Goal: Information Seeking & Learning: Learn about a topic

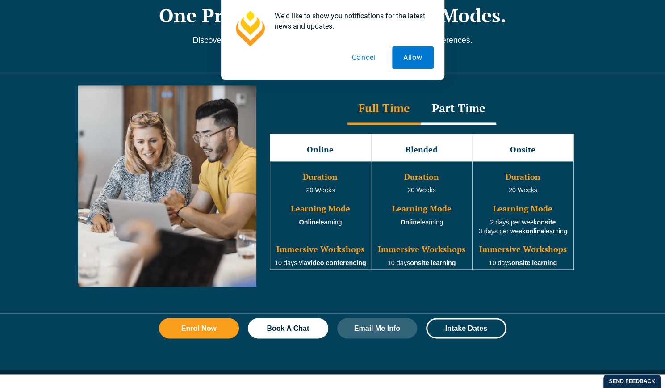
click at [364, 56] on button "Cancel" at bounding box center [364, 57] width 46 height 22
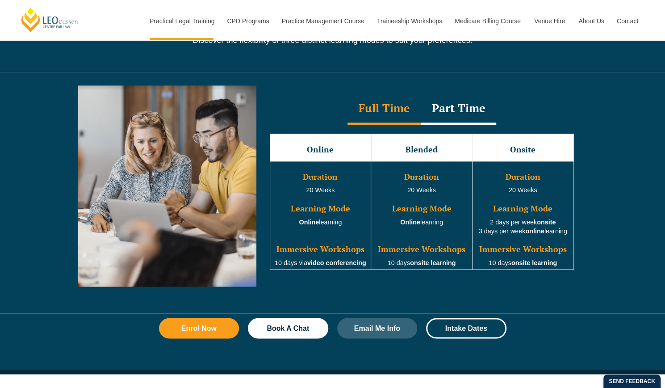
click at [465, 101] on div "Part Time" at bounding box center [458, 108] width 75 height 31
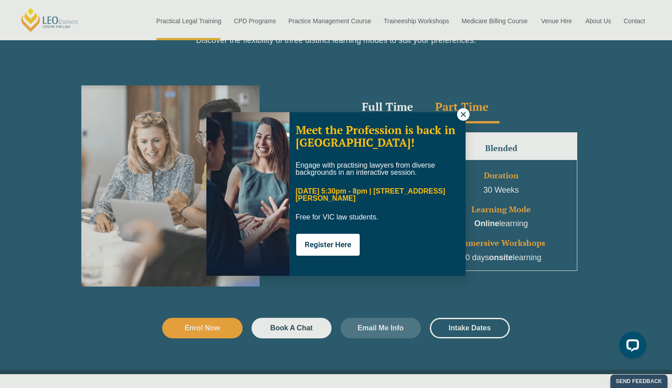
click at [462, 113] on icon at bounding box center [463, 114] width 5 height 5
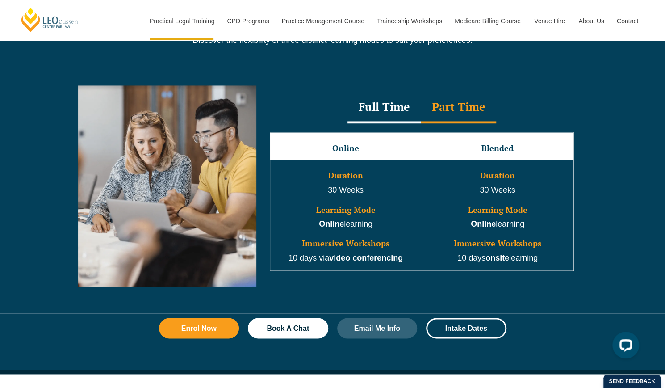
click at [386, 92] on div "Full Time" at bounding box center [384, 107] width 73 height 31
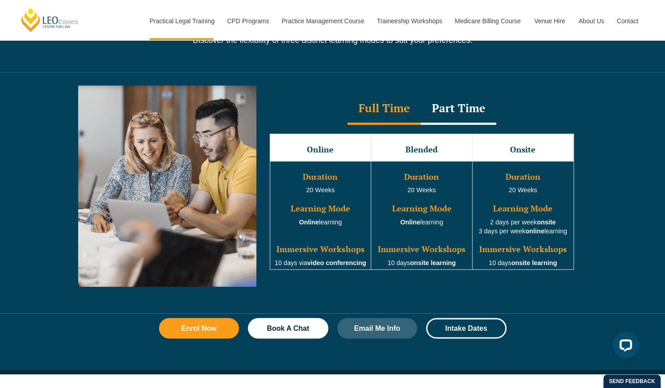
click at [471, 101] on div "Part Time" at bounding box center [458, 108] width 75 height 31
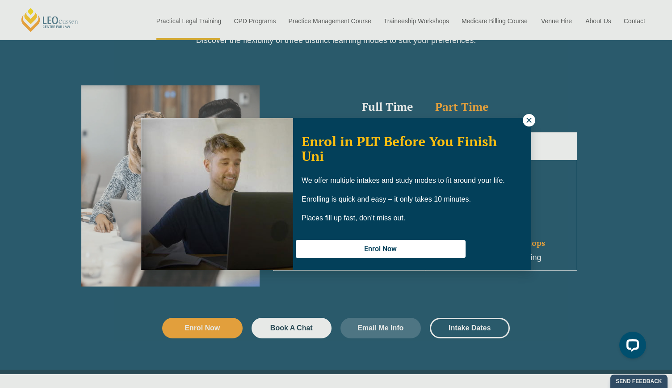
click at [527, 117] on icon at bounding box center [529, 120] width 8 height 8
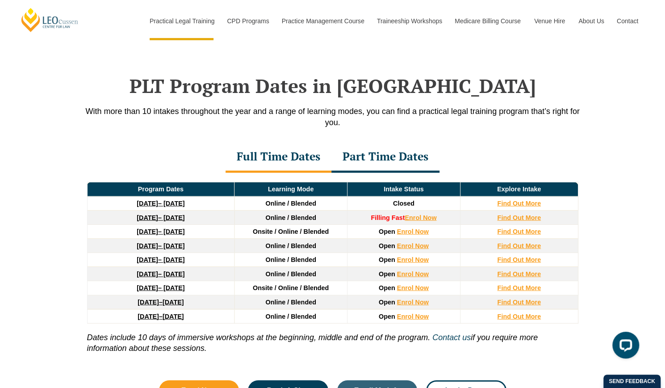
scroll to position [1134, 0]
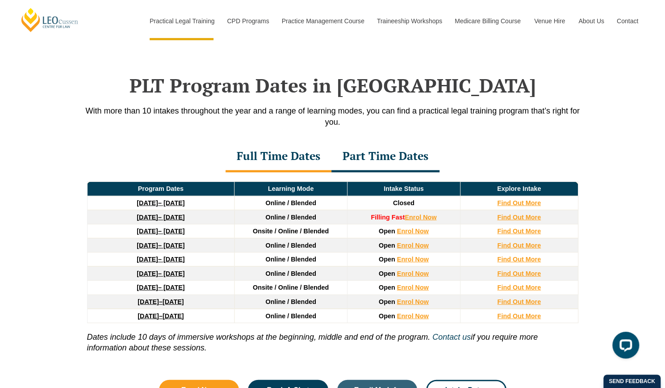
click at [405, 154] on div "Part Time Dates" at bounding box center [385, 156] width 108 height 31
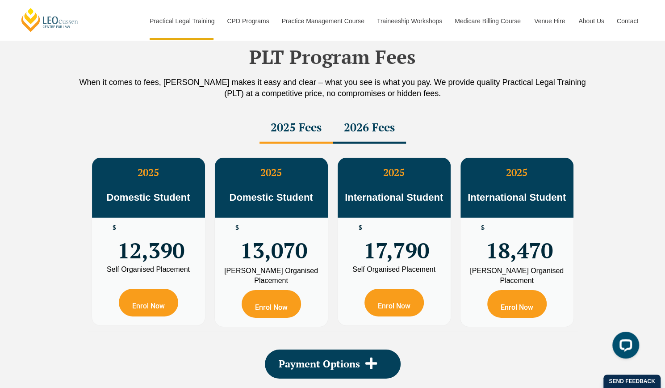
scroll to position [1510, 0]
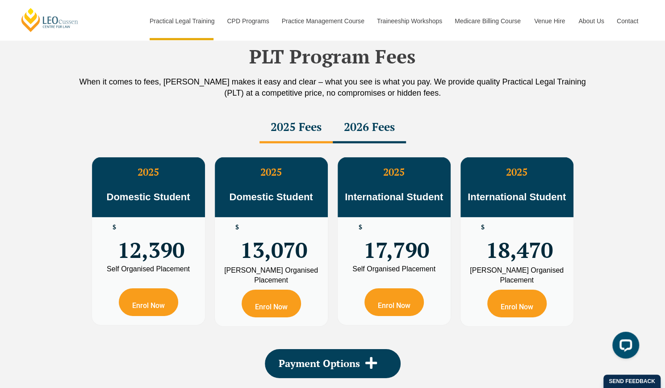
click at [276, 201] on div "2025 Domestic Student" at bounding box center [271, 187] width 113 height 60
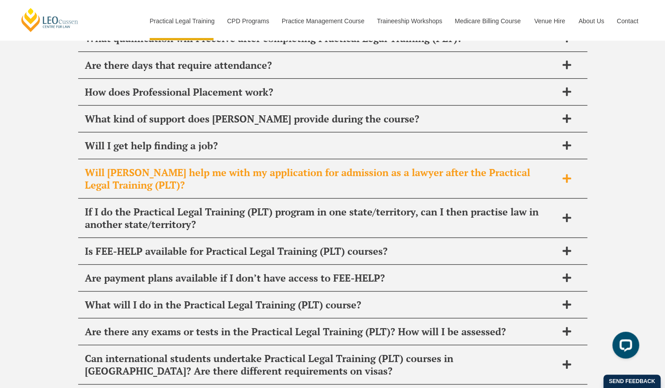
scroll to position [4379, 0]
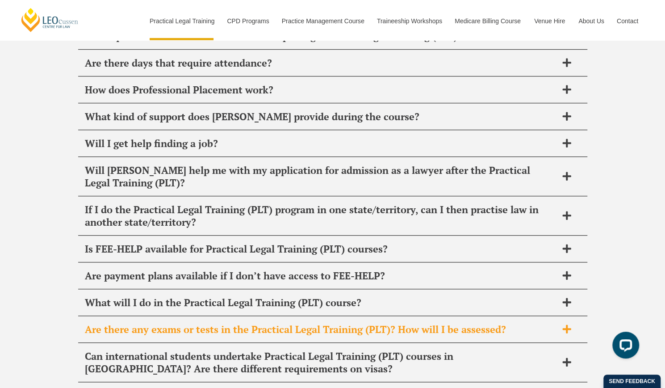
click at [365, 323] on h2 "Are there any exams or tests in the Practical Legal Training (PLT)? How will I …" at bounding box center [321, 329] width 473 height 13
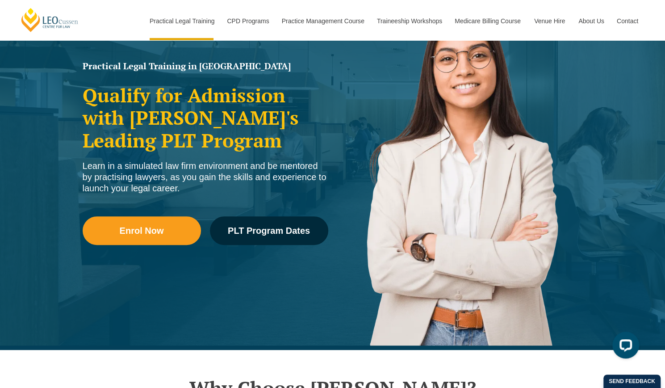
scroll to position [0, 0]
